Goal: Information Seeking & Learning: Find specific fact

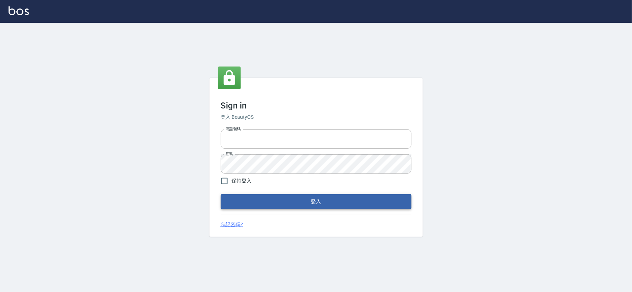
type input "034258365"
click at [282, 194] on button "登入" at bounding box center [316, 201] width 191 height 15
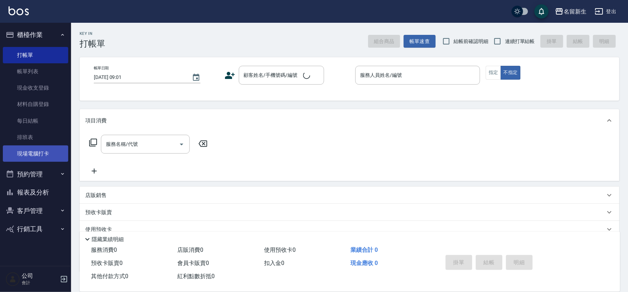
click at [38, 153] on link "現場電腦打卡" at bounding box center [35, 153] width 65 height 16
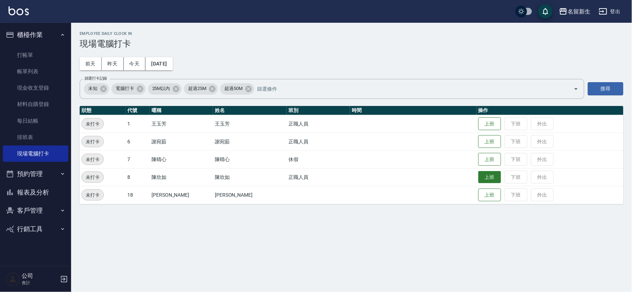
click at [478, 173] on button "上班" at bounding box center [489, 177] width 23 height 12
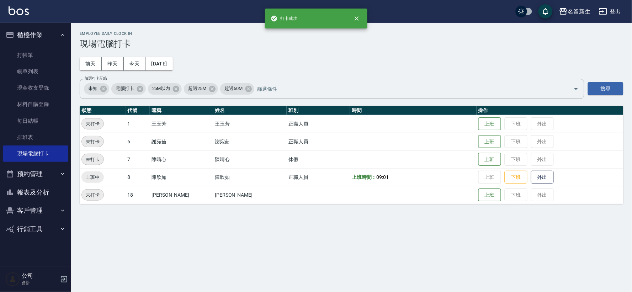
click at [36, 191] on button "報表及分析" at bounding box center [35, 192] width 65 height 18
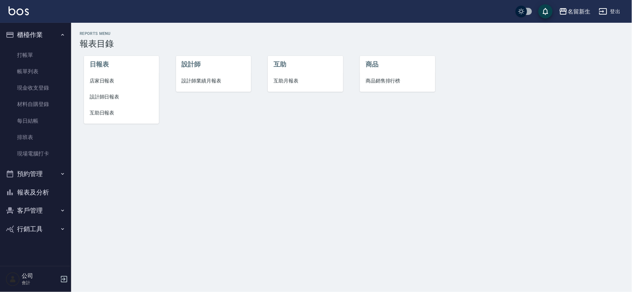
click at [182, 80] on span "設計師業績月報表" at bounding box center [214, 80] width 64 height 7
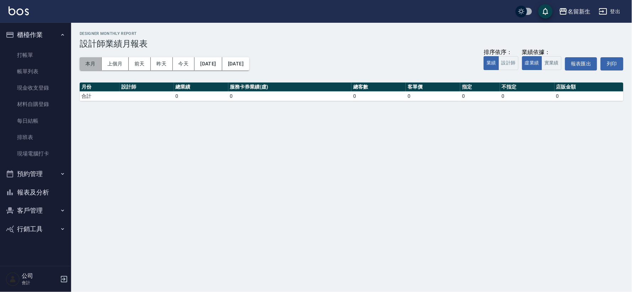
click at [93, 65] on button "本月" at bounding box center [91, 63] width 22 height 13
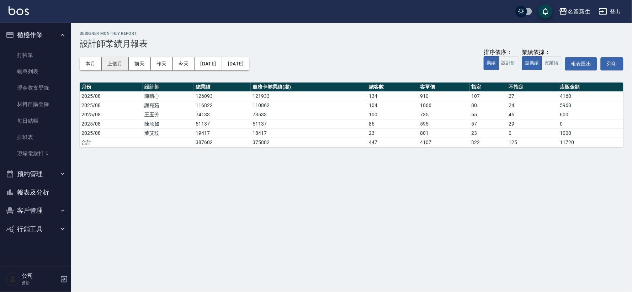
click at [124, 68] on button "上個月" at bounding box center [115, 63] width 27 height 13
click at [91, 63] on button "本月" at bounding box center [91, 63] width 22 height 13
click at [35, 55] on link "打帳單" at bounding box center [35, 55] width 65 height 16
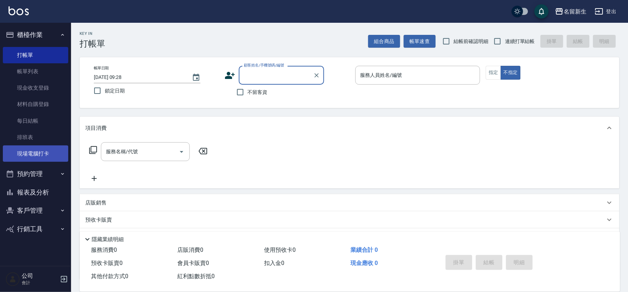
click at [49, 158] on link "現場電腦打卡" at bounding box center [35, 153] width 65 height 16
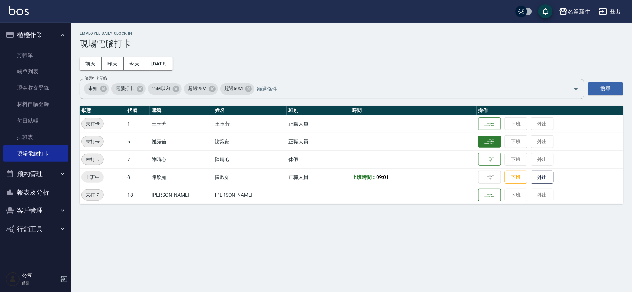
click at [478, 141] on button "上班" at bounding box center [489, 141] width 23 height 12
click at [484, 122] on button "上班" at bounding box center [489, 124] width 23 height 12
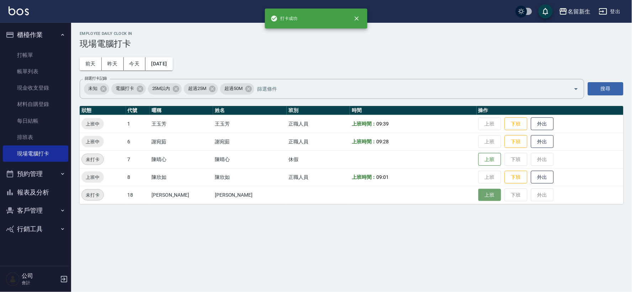
click at [480, 198] on button "上班" at bounding box center [489, 195] width 23 height 12
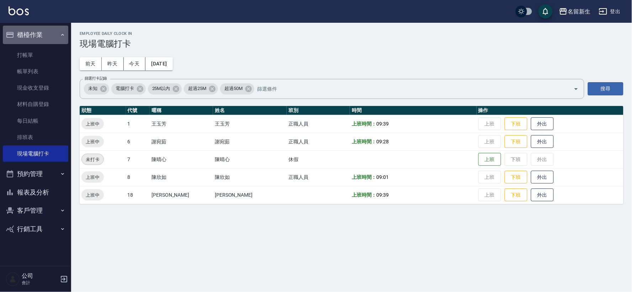
click at [30, 32] on button "櫃檯作業" at bounding box center [35, 35] width 65 height 18
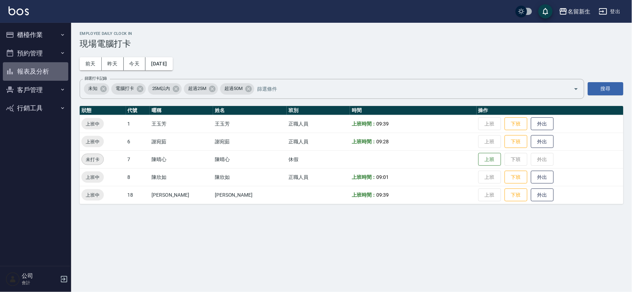
click at [42, 71] on button "報表及分析" at bounding box center [35, 71] width 65 height 18
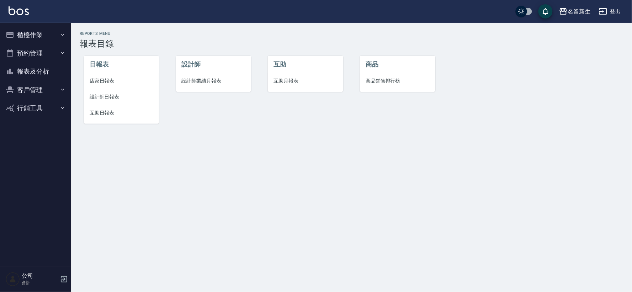
click at [199, 81] on span "設計師業績月報表" at bounding box center [214, 80] width 64 height 7
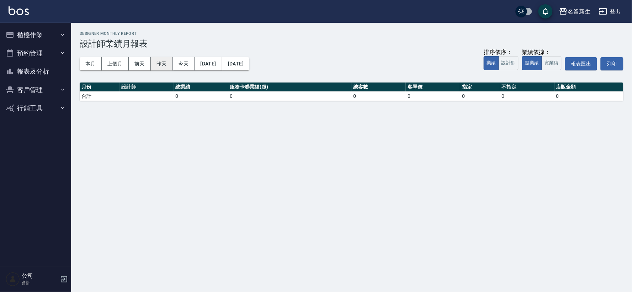
click at [164, 63] on button "昨天" at bounding box center [162, 63] width 22 height 13
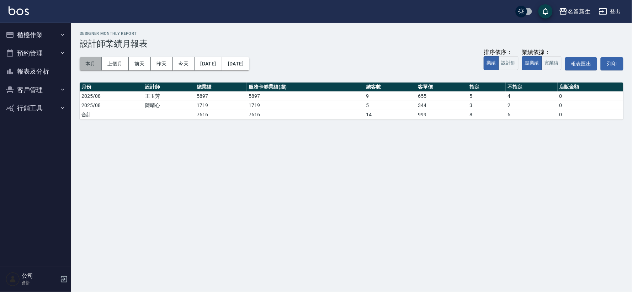
click at [91, 68] on button "本月" at bounding box center [91, 63] width 22 height 13
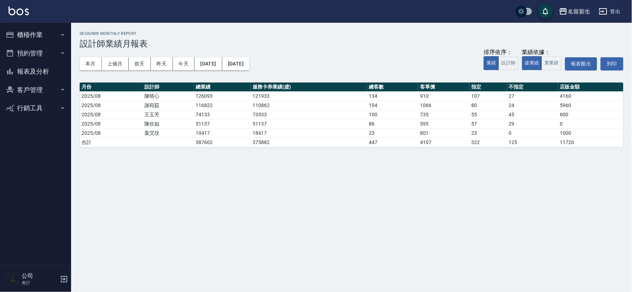
click at [17, 93] on button "客戶管理" at bounding box center [35, 90] width 65 height 18
click at [25, 105] on link "客戶列表" at bounding box center [35, 110] width 65 height 16
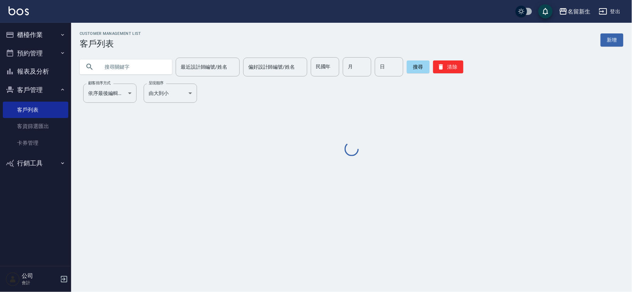
click at [107, 68] on input "text" at bounding box center [133, 66] width 67 height 19
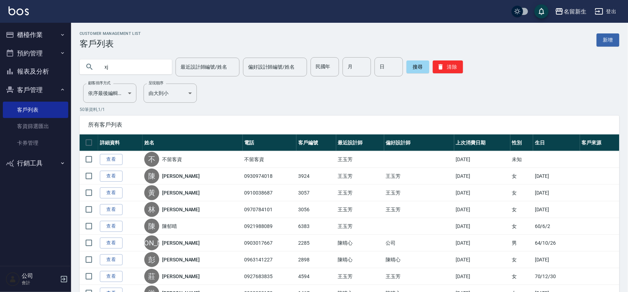
type input "x"
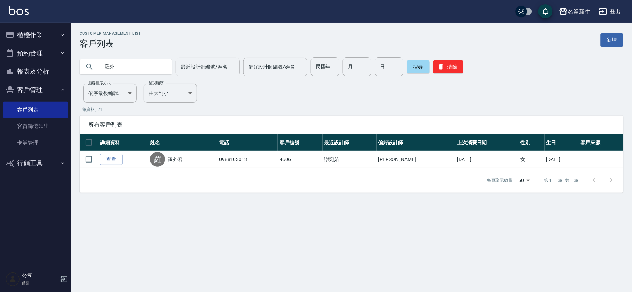
type input "羅"
type input "尻"
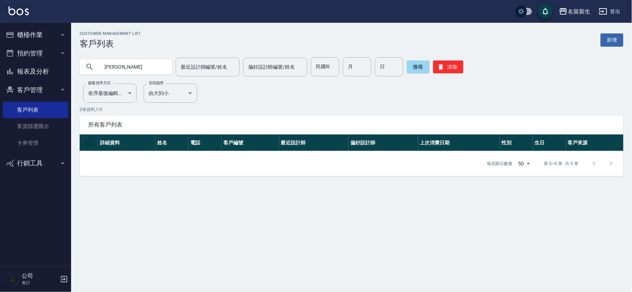
type input "[PERSON_NAME]"
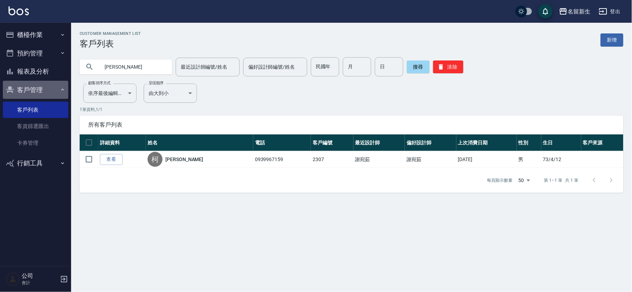
click at [37, 88] on button "客戶管理" at bounding box center [35, 90] width 65 height 18
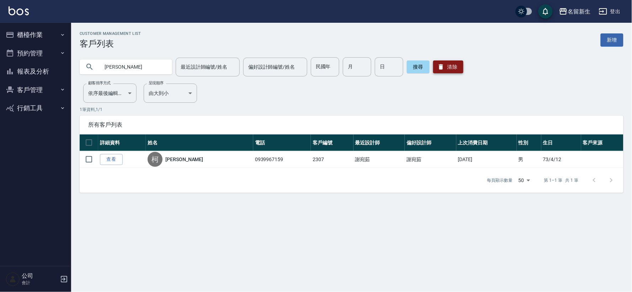
click at [453, 70] on button "清除" at bounding box center [448, 66] width 30 height 13
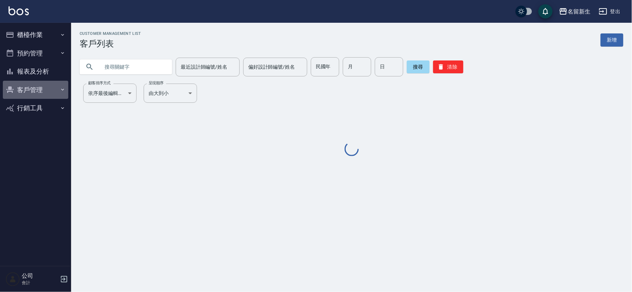
click at [18, 90] on button "客戶管理" at bounding box center [35, 90] width 65 height 18
click at [19, 114] on link "客戶列表" at bounding box center [35, 110] width 65 height 16
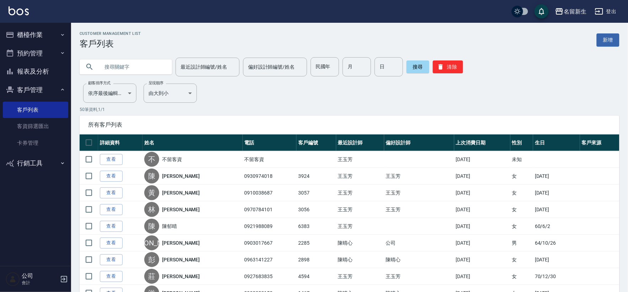
click at [118, 64] on input "text" at bounding box center [133, 66] width 67 height 19
type input "[PERSON_NAME]"
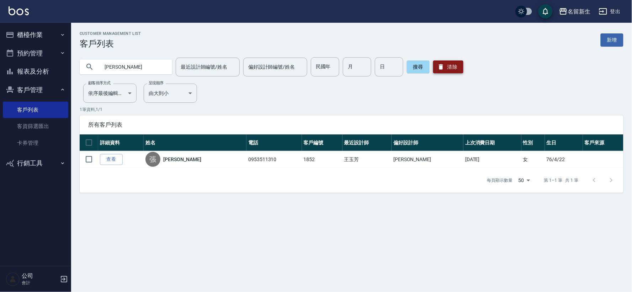
click at [447, 59] on div "搜尋 清除" at bounding box center [435, 66] width 57 height 19
click at [447, 62] on button "清除" at bounding box center [448, 66] width 30 height 13
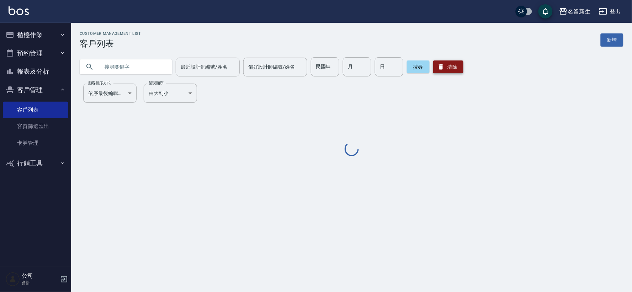
click at [447, 62] on button "清除" at bounding box center [448, 66] width 30 height 13
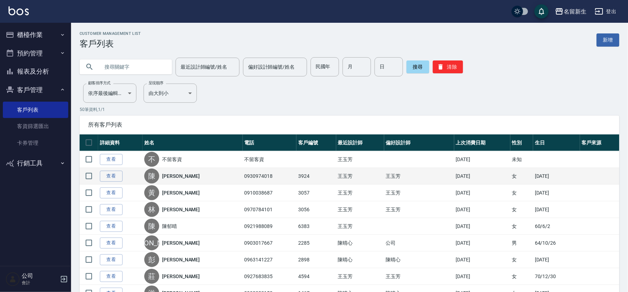
drag, startPoint x: 586, startPoint y: 193, endPoint x: 374, endPoint y: 171, distance: 213.1
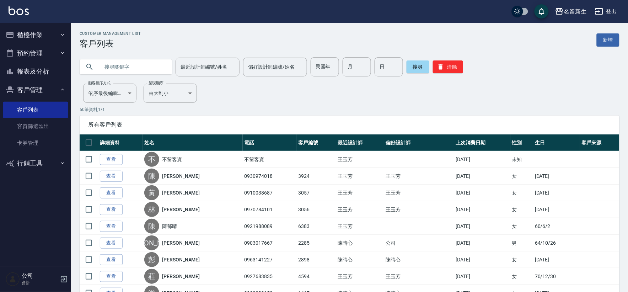
drag, startPoint x: 144, startPoint y: 53, endPoint x: 142, endPoint y: 66, distance: 14.0
click at [142, 66] on div "最近設計師編號/姓名 最近設計師編號/姓名 偏好設計師編號/姓名 偏好設計師編號/姓名 民國年 民國年 月 月 日 日 搜尋 清除" at bounding box center [345, 63] width 549 height 28
click at [142, 66] on input "text" at bounding box center [133, 66] width 67 height 19
click at [142, 67] on input "text" at bounding box center [133, 66] width 67 height 19
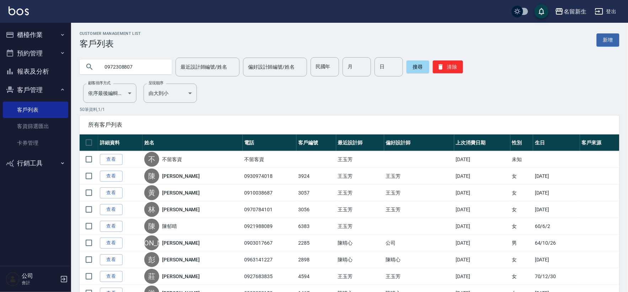
type input "0972308807"
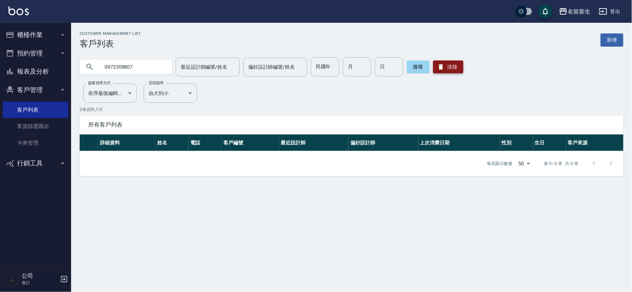
click at [443, 70] on button "清除" at bounding box center [448, 66] width 30 height 13
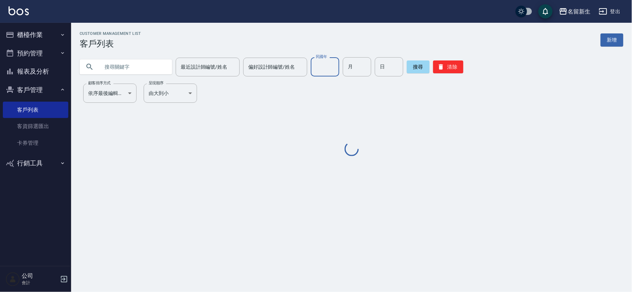
click at [329, 72] on input "民國年" at bounding box center [325, 66] width 28 height 19
type input "61"
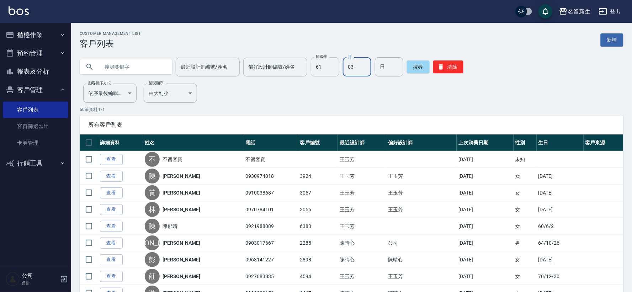
type input "03"
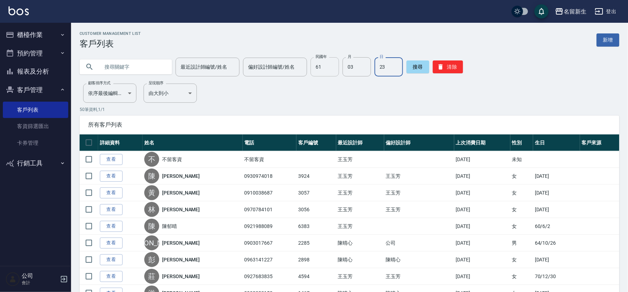
type input "23"
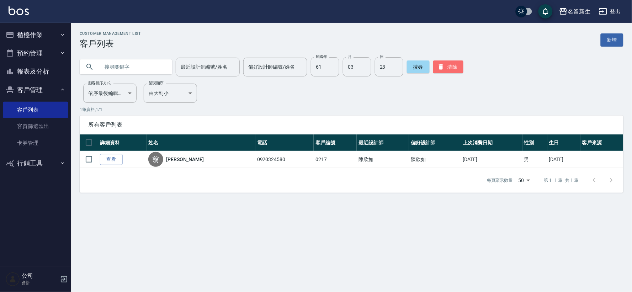
drag, startPoint x: 453, startPoint y: 66, endPoint x: 282, endPoint y: 54, distance: 171.8
click at [453, 66] on button "清除" at bounding box center [448, 66] width 30 height 13
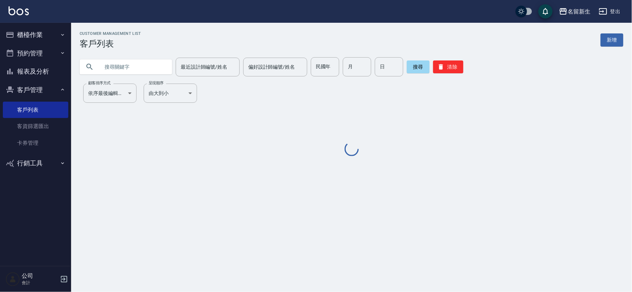
click at [152, 62] on input "text" at bounding box center [133, 66] width 67 height 19
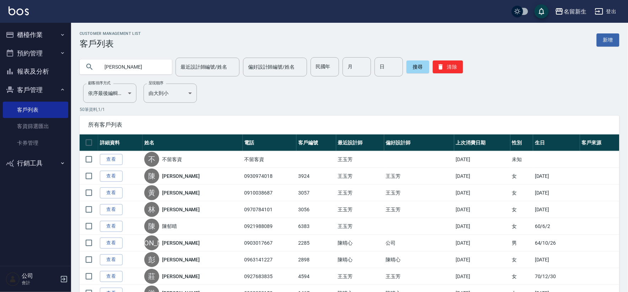
type input "[PERSON_NAME]"
